Goal: Information Seeking & Learning: Find specific fact

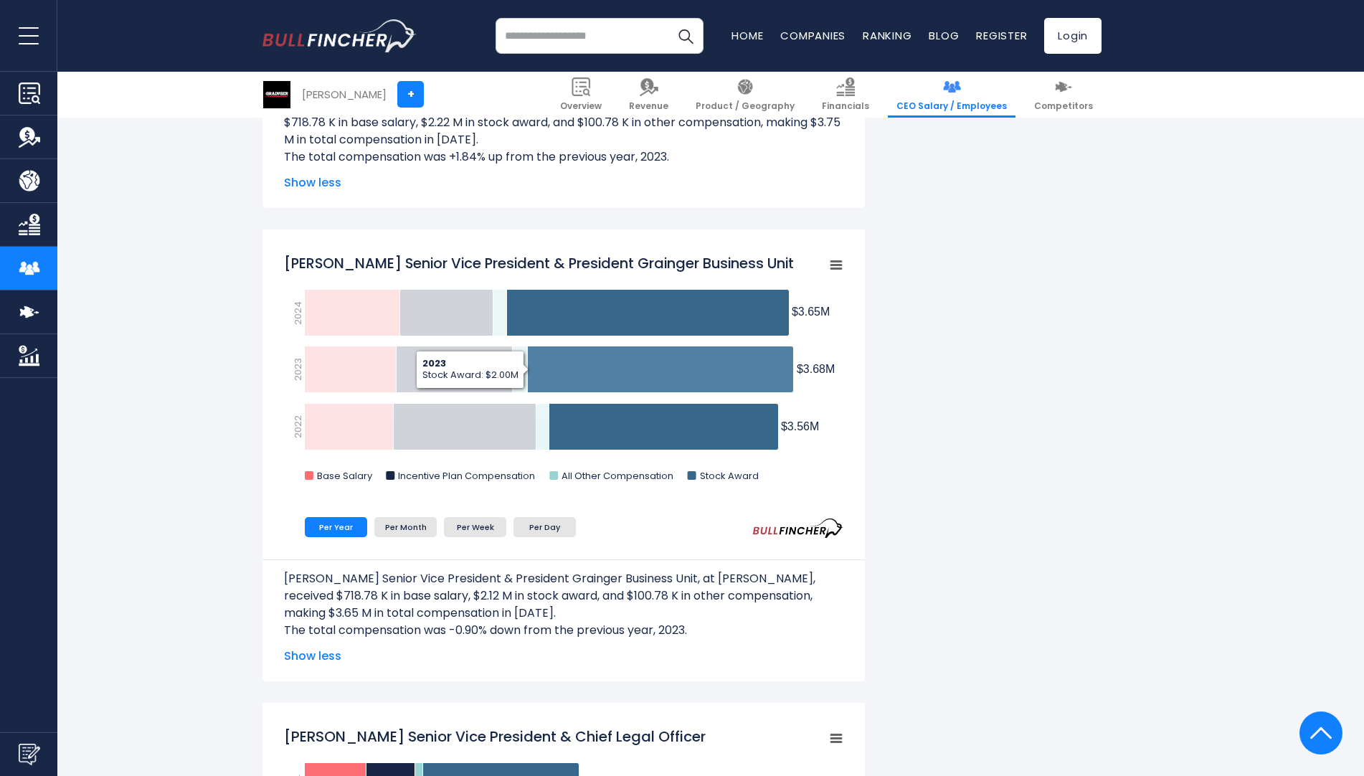
scroll to position [1577, 0]
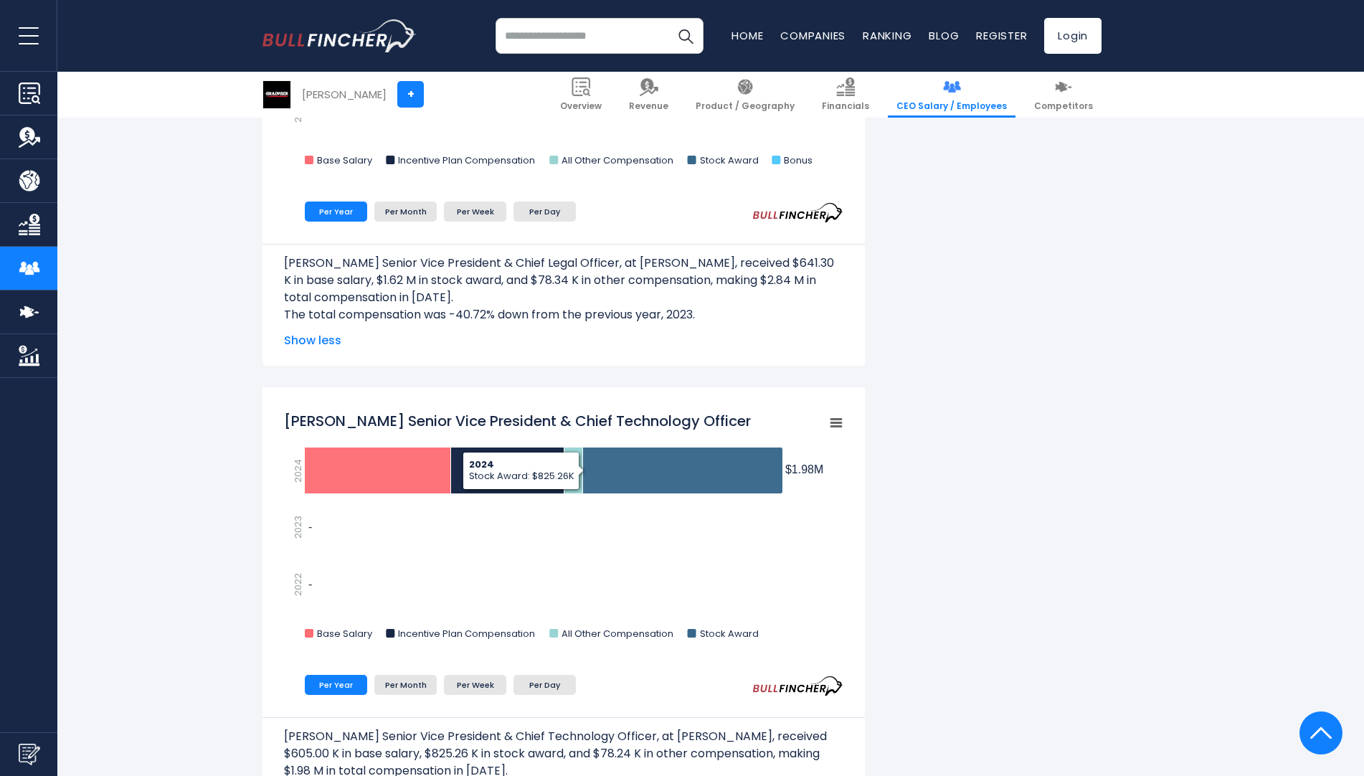
drag, startPoint x: 887, startPoint y: 510, endPoint x: 888, endPoint y: 529, distance: 19.4
click at [887, 510] on div "W.W. Grainger's CEO Salary W.W. Grainger's CEO salary and other executives comp…" at bounding box center [681, 584] width 839 height 4543
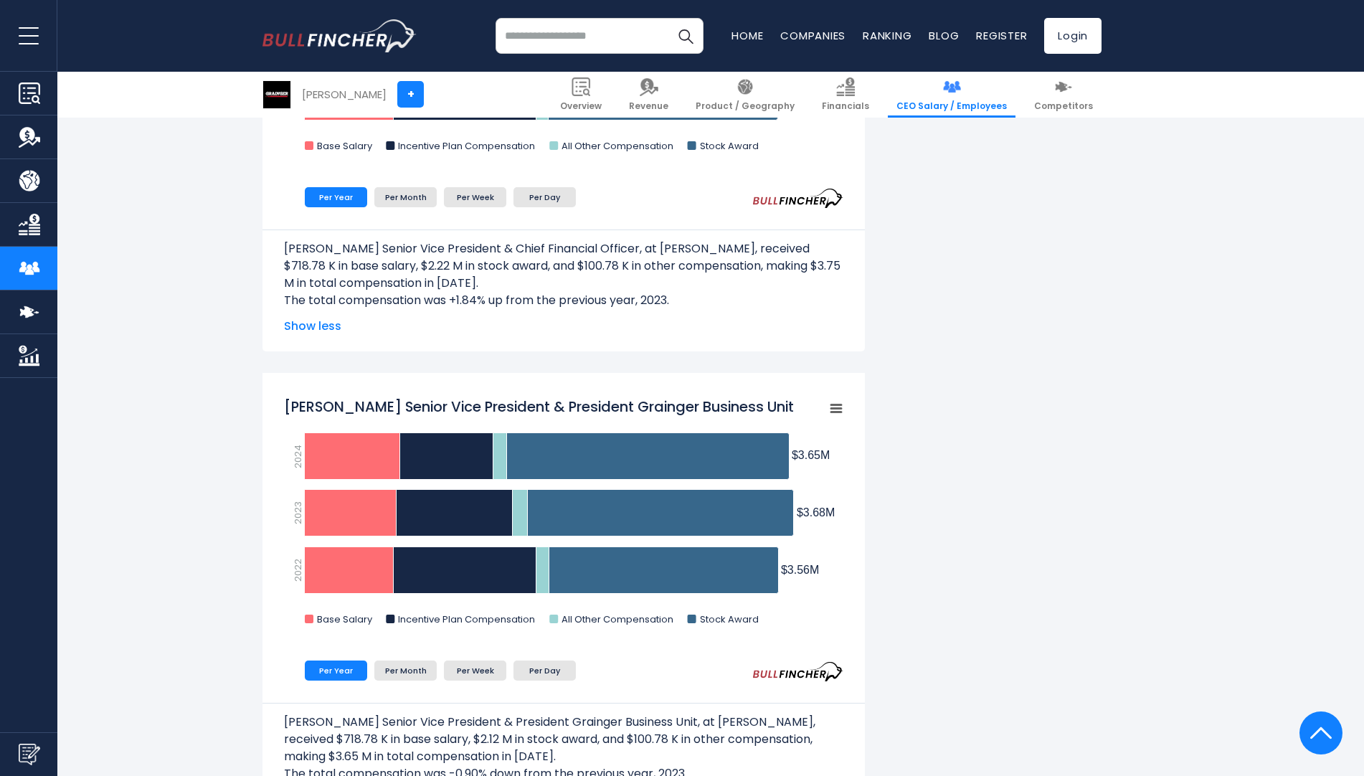
scroll to position [574, 0]
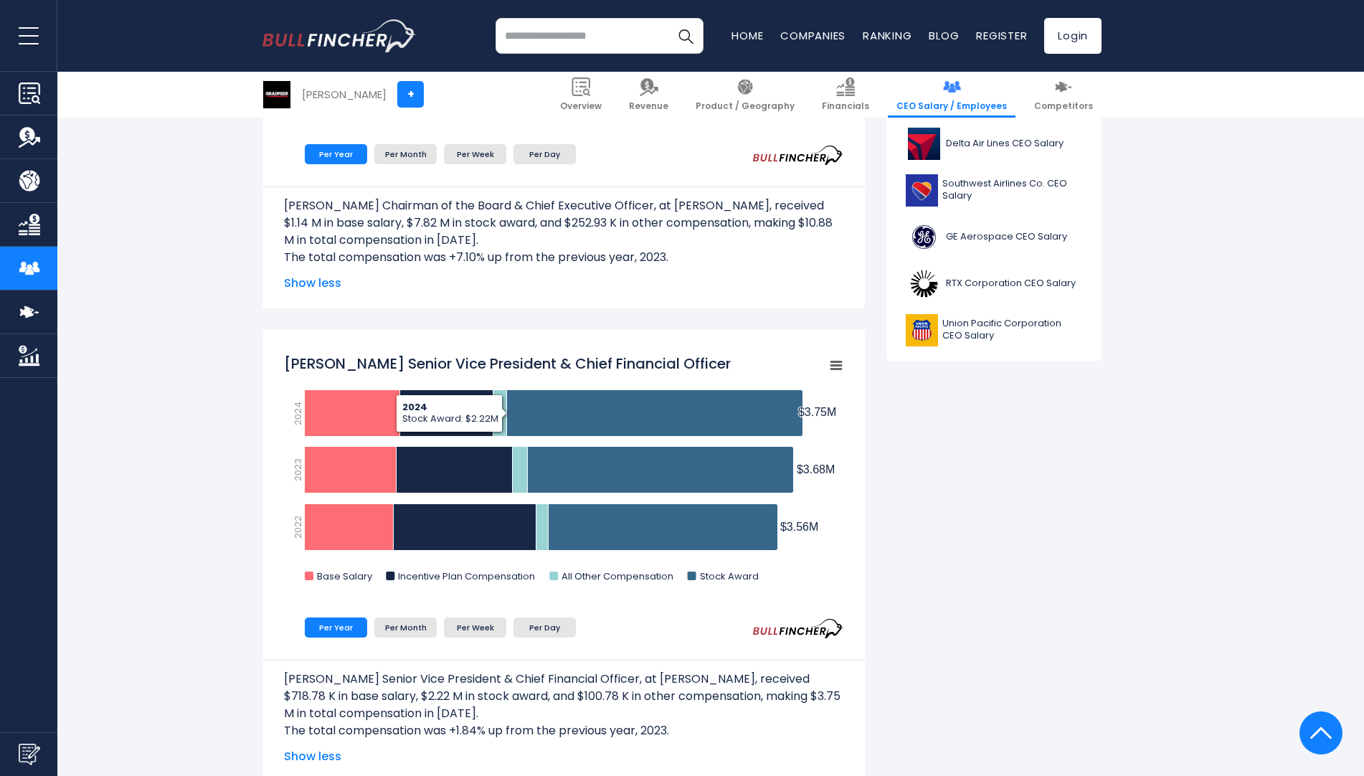
scroll to position [1075, 0]
